Goal: Information Seeking & Learning: Learn about a topic

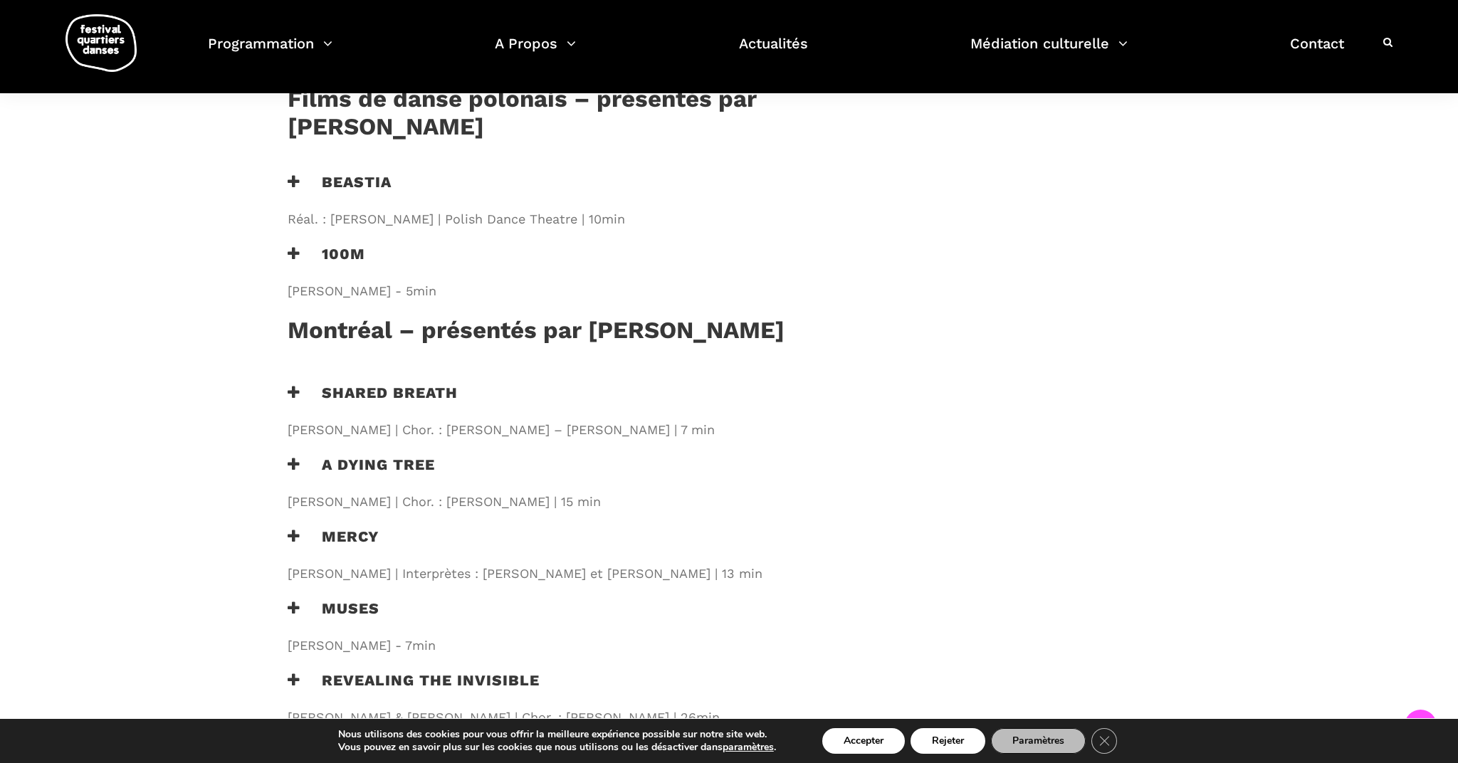
scroll to position [1431, 1]
click at [887, 742] on button "Accepter" at bounding box center [863, 741] width 83 height 26
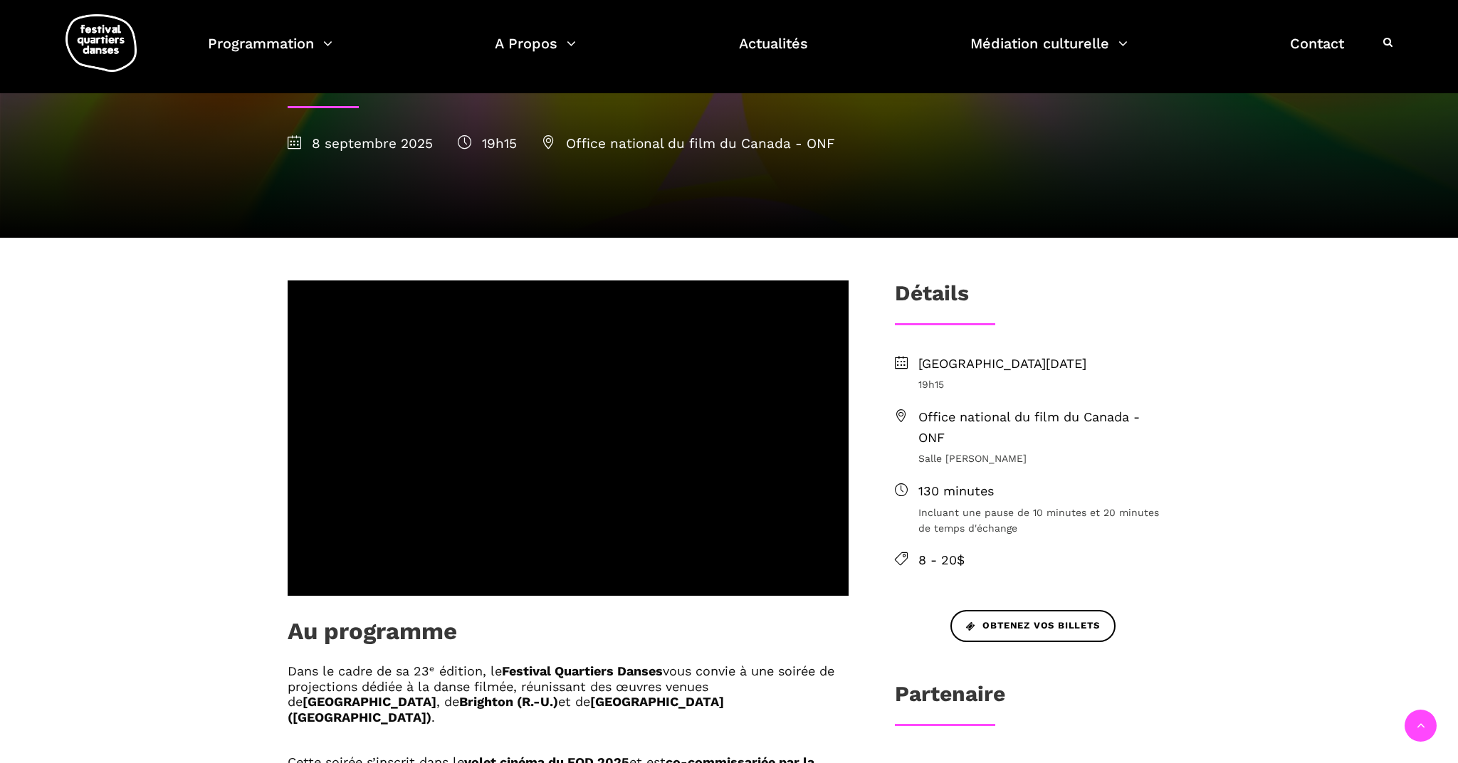
scroll to position [278, 0]
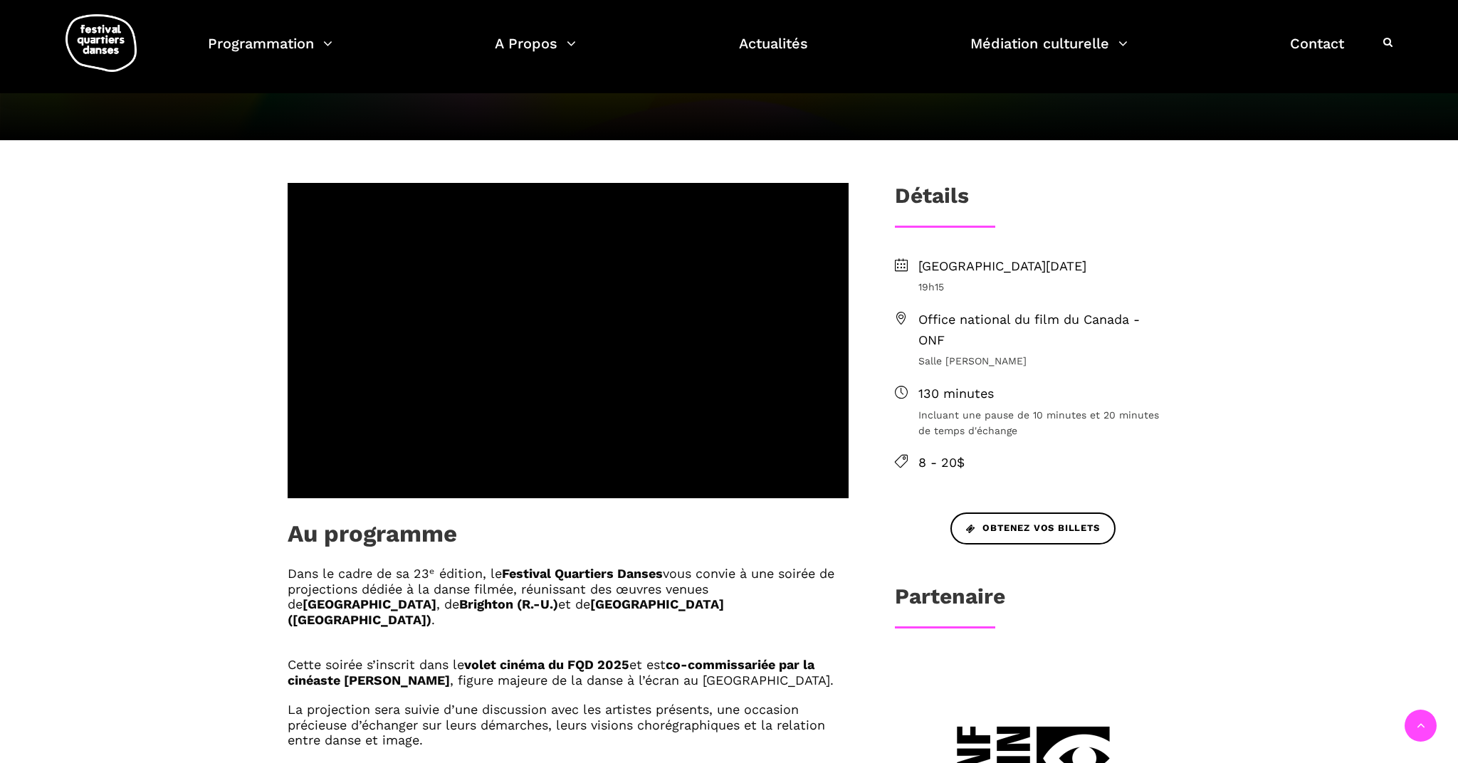
scroll to position [389, 0]
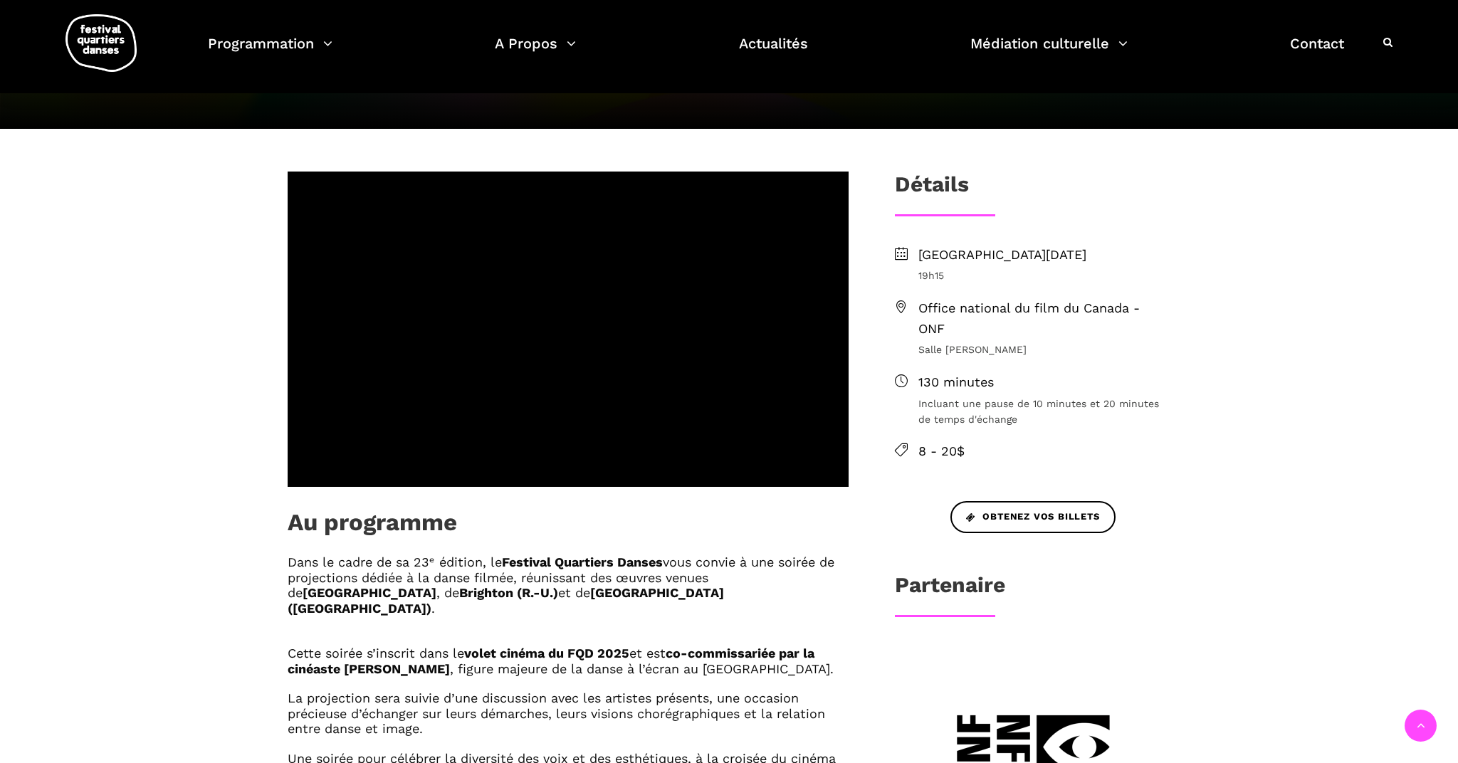
click at [615, 459] on b "Festival Quartiers Danses" at bounding box center [582, 562] width 161 height 15
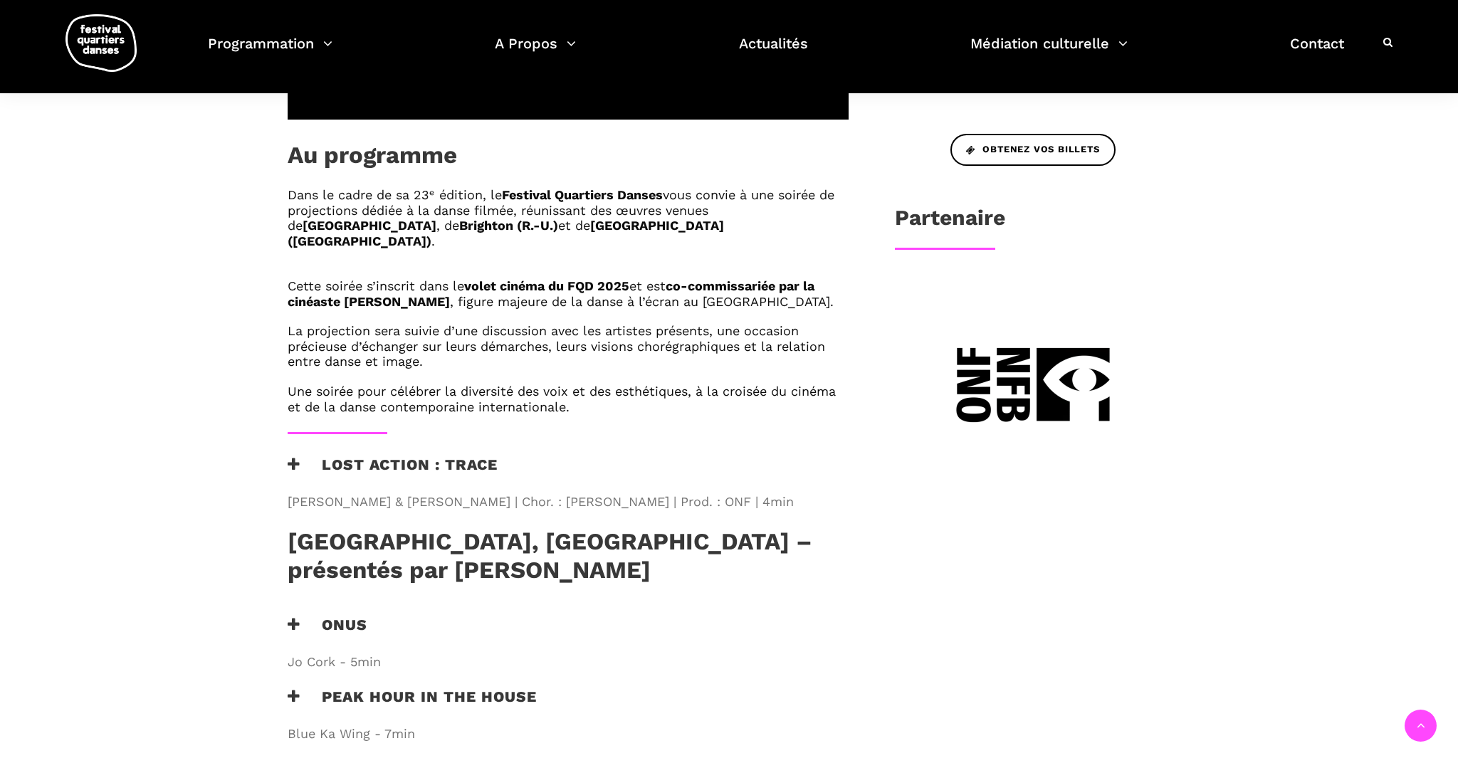
scroll to position [745, 0]
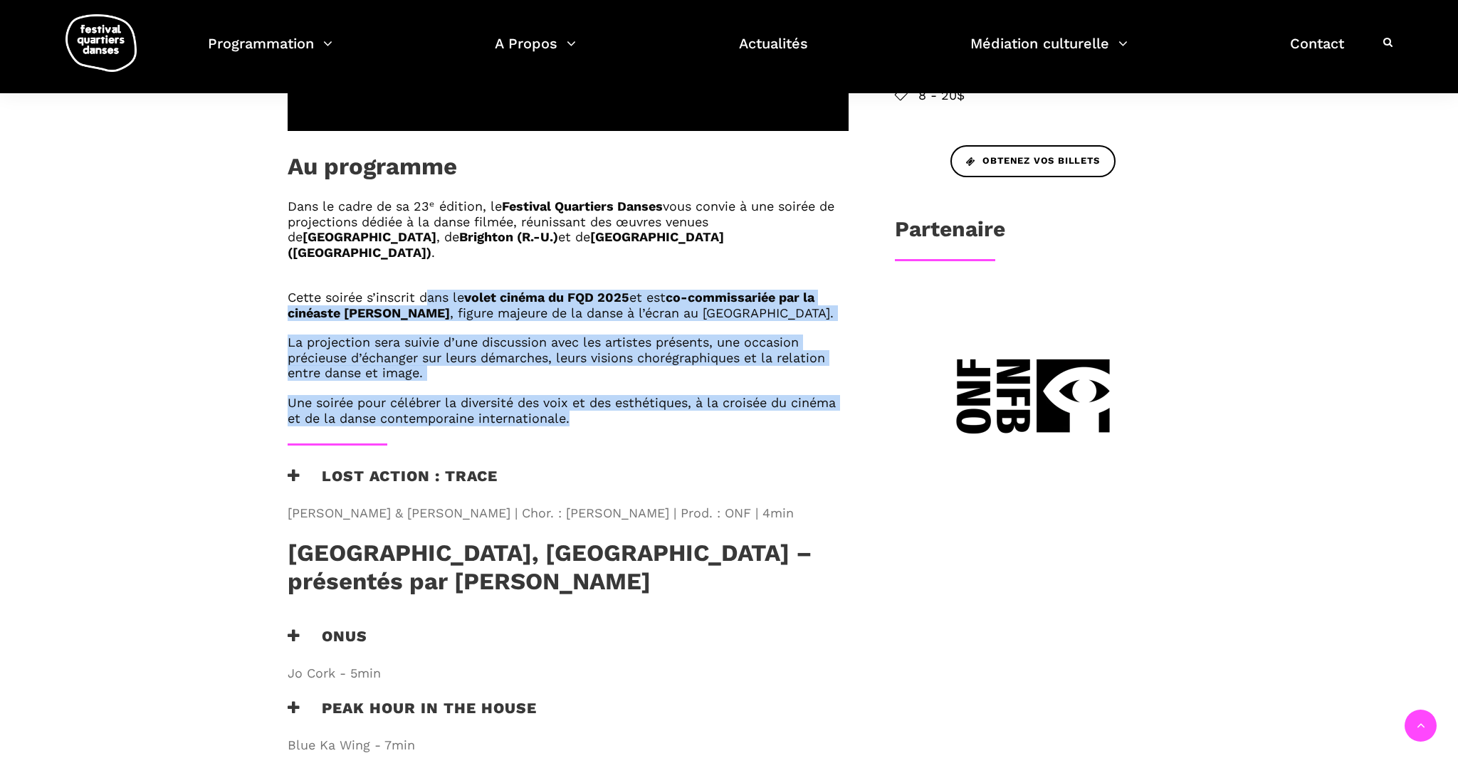
drag, startPoint x: 597, startPoint y: 364, endPoint x: 422, endPoint y: 232, distance: 219.2
click at [422, 232] on div "Dans le cadre de sa 23ᵉ édition, le Festival Quartiers Danses vous convie à une…" at bounding box center [568, 321] width 590 height 245
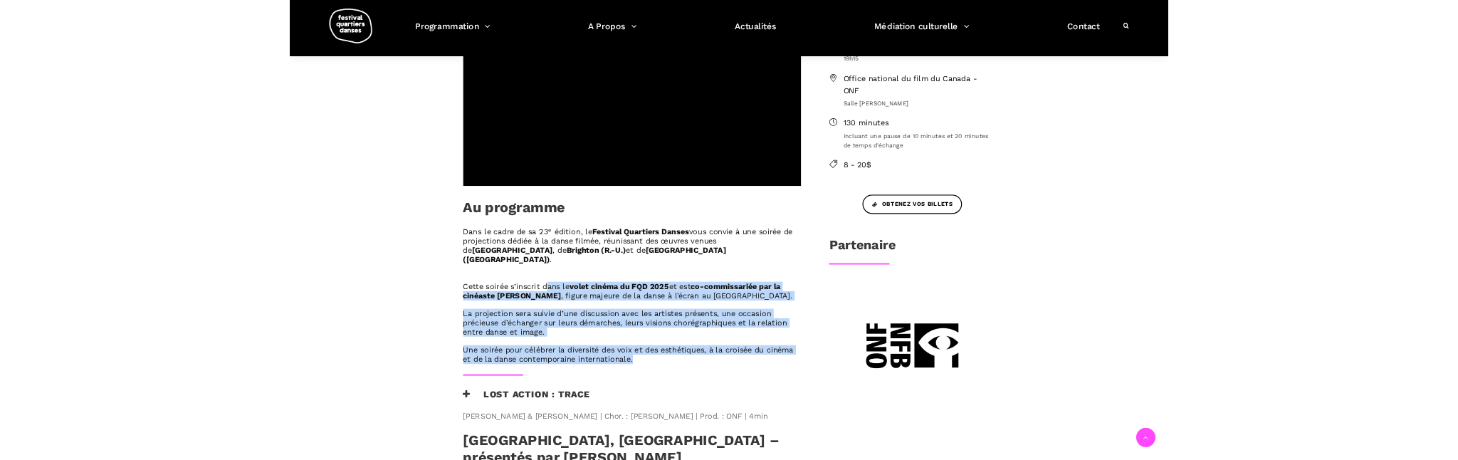
scroll to position [551, 0]
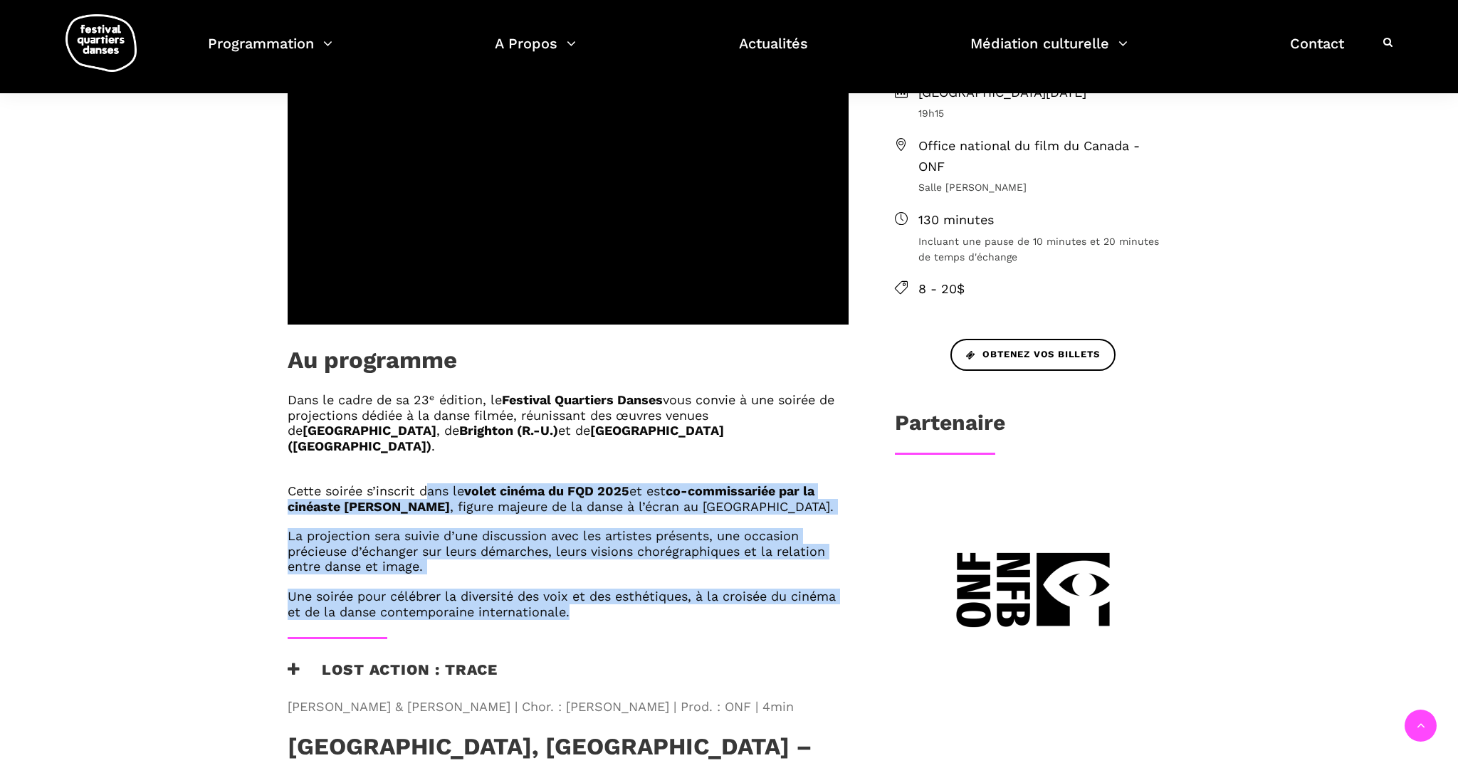
click at [597, 459] on div "Dans le cadre de sa 23ᵉ édition, le Festival Quartiers Danses vous convie à une…" at bounding box center [568, 514] width 590 height 245
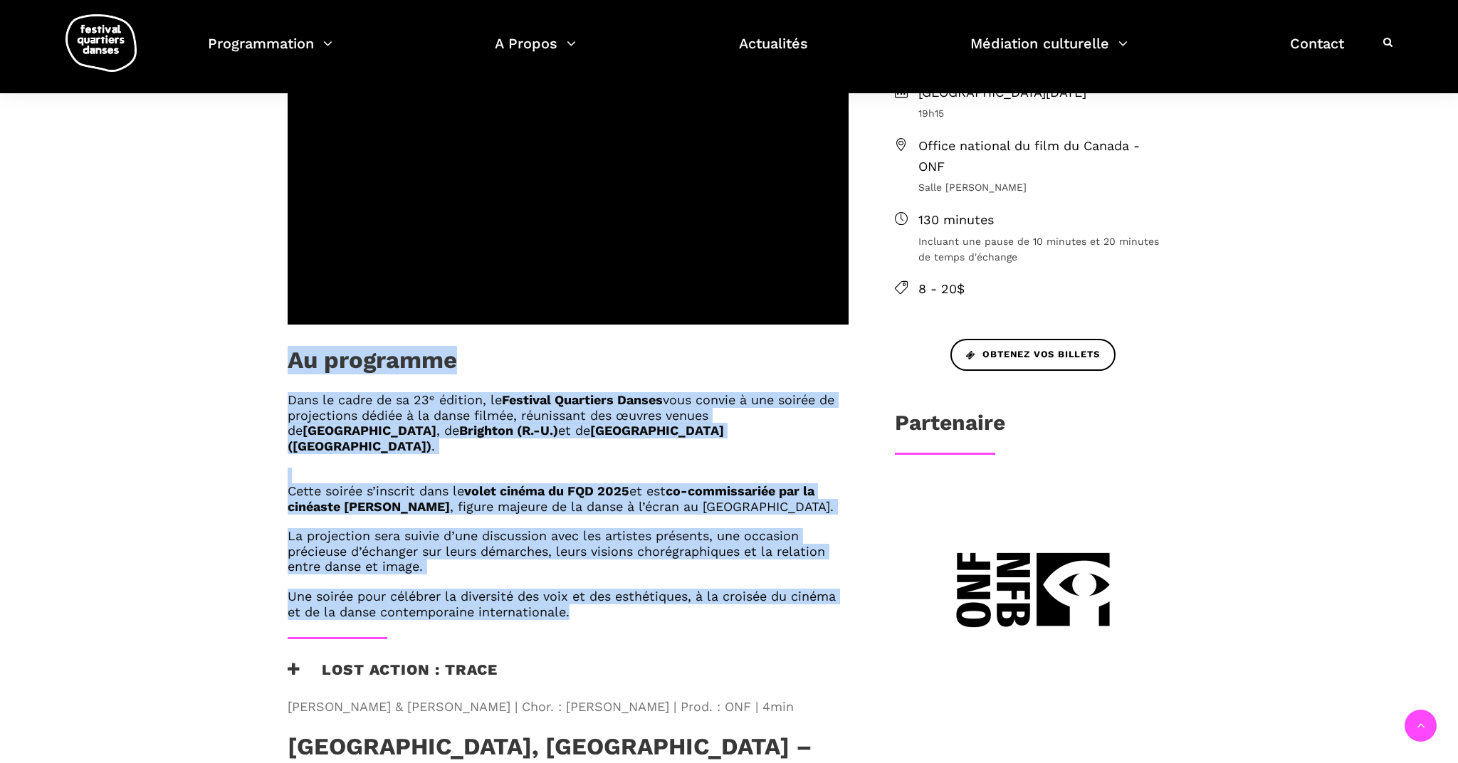
drag, startPoint x: 598, startPoint y: 555, endPoint x: 360, endPoint y: 337, distance: 323.5
copy div "Au programme Dans le cadre de sa 23ᵉ édition, le Festival Quartiers Danses vous…"
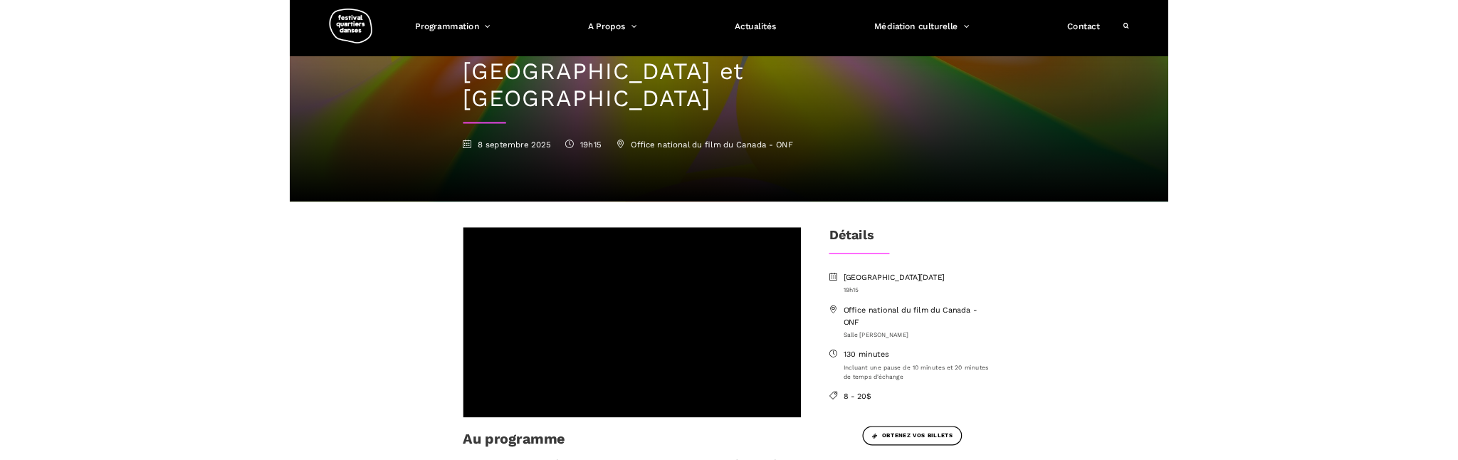
scroll to position [185, 0]
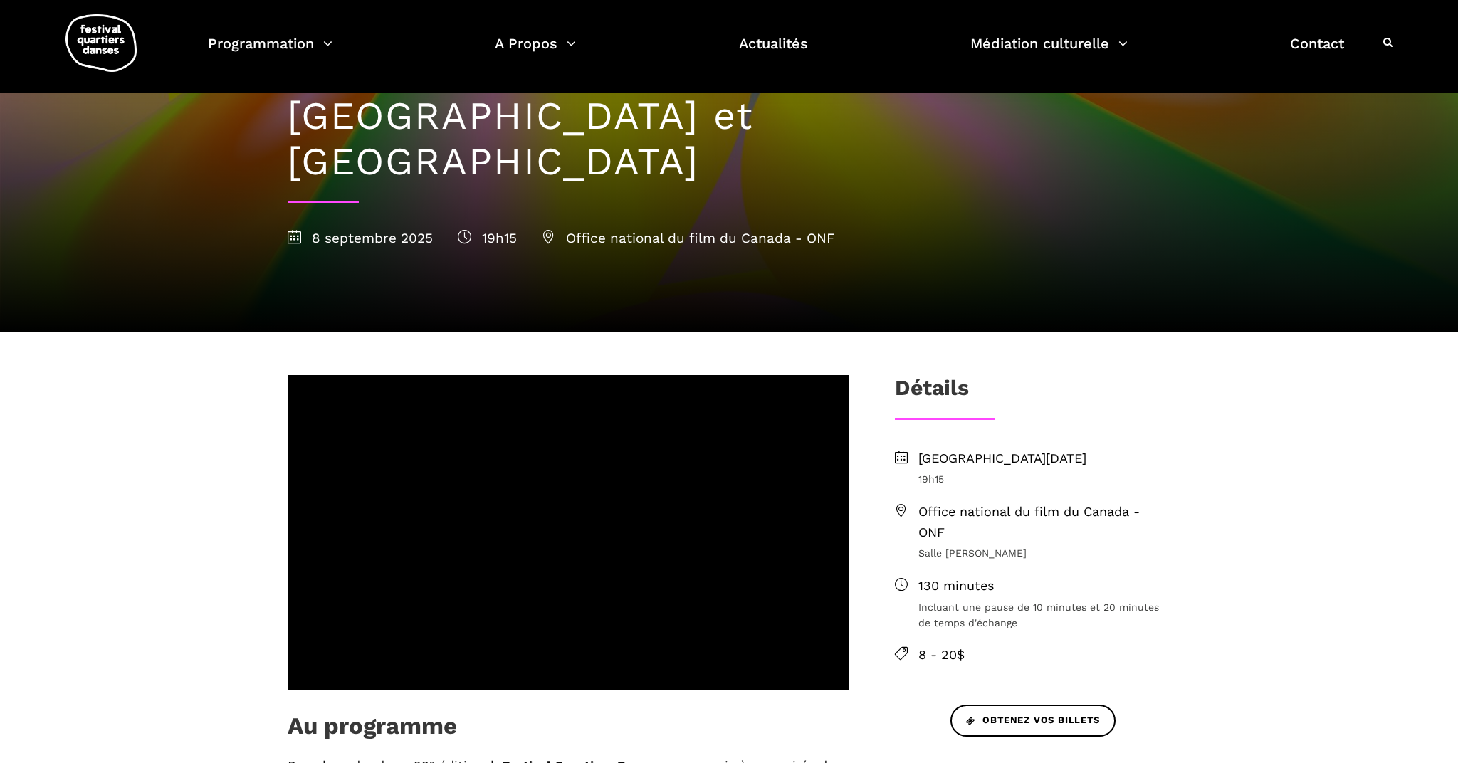
click at [971, 502] on span "Office national du film du Canada - ONF" at bounding box center [1044, 522] width 252 height 41
click at [986, 502] on span "Office national du film du Canada - ONF" at bounding box center [1044, 522] width 252 height 41
click at [950, 502] on span "Office national du film du Canada - ONF" at bounding box center [1044, 522] width 252 height 41
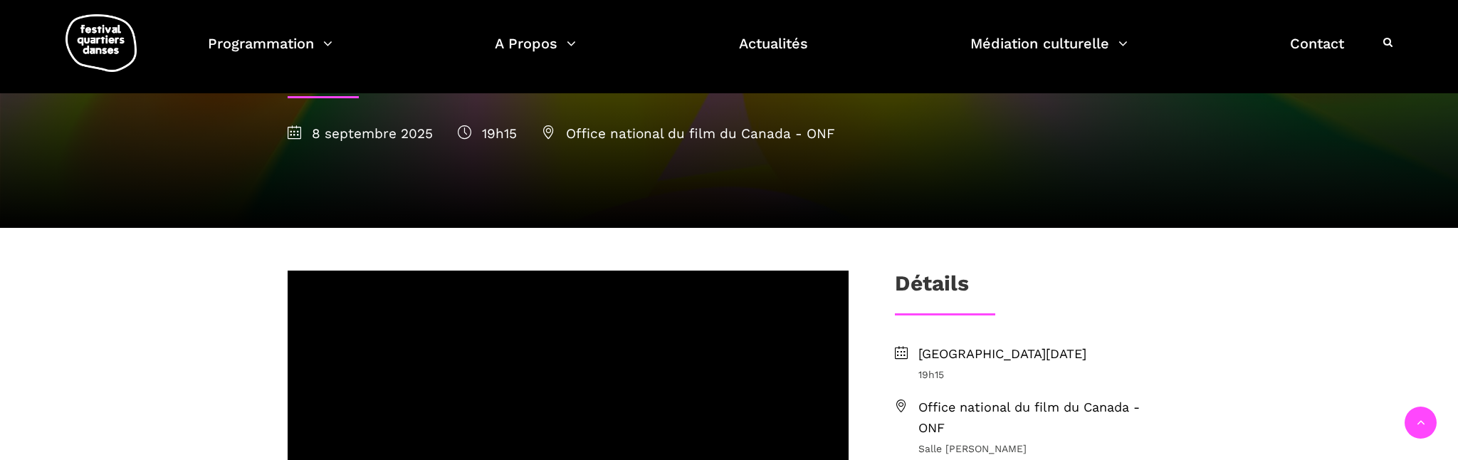
scroll to position [325, 0]
